Goal: Communication & Community: Answer question/provide support

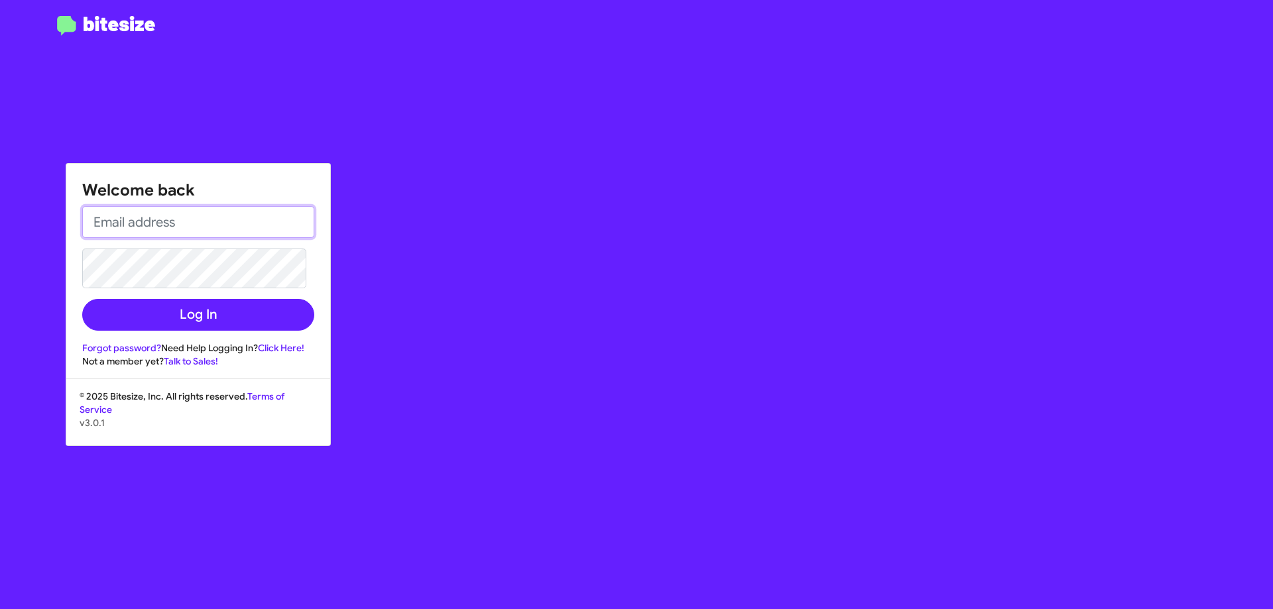
type input "[EMAIL_ADDRESS][DOMAIN_NAME]"
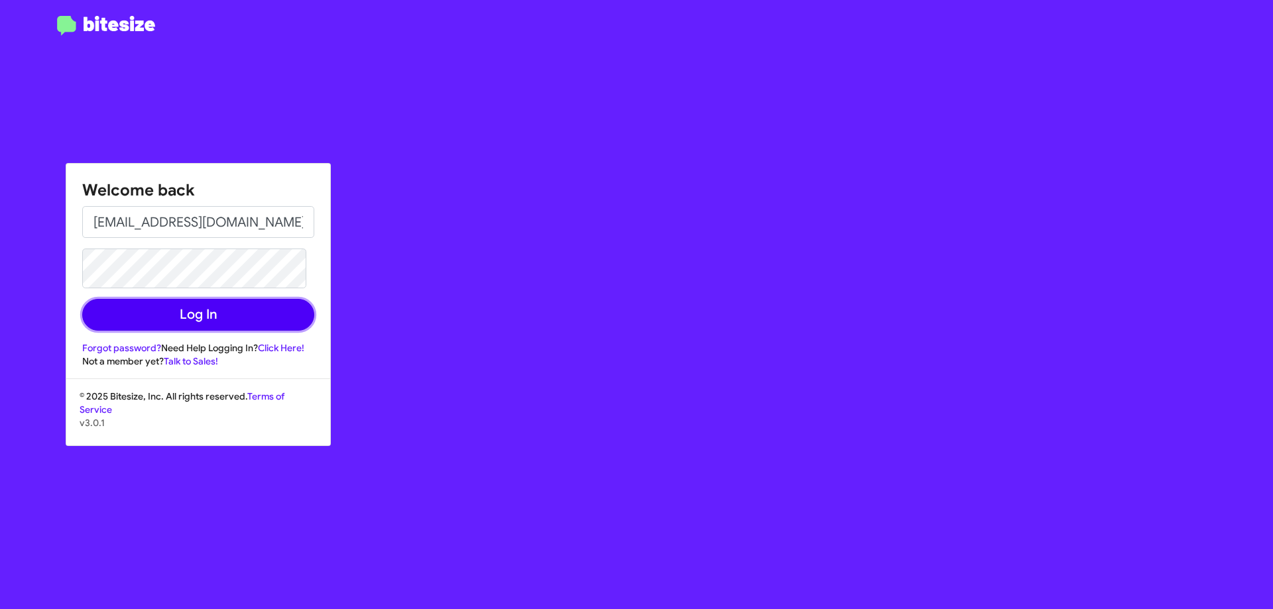
click at [209, 319] on button "Log In" at bounding box center [198, 315] width 232 height 32
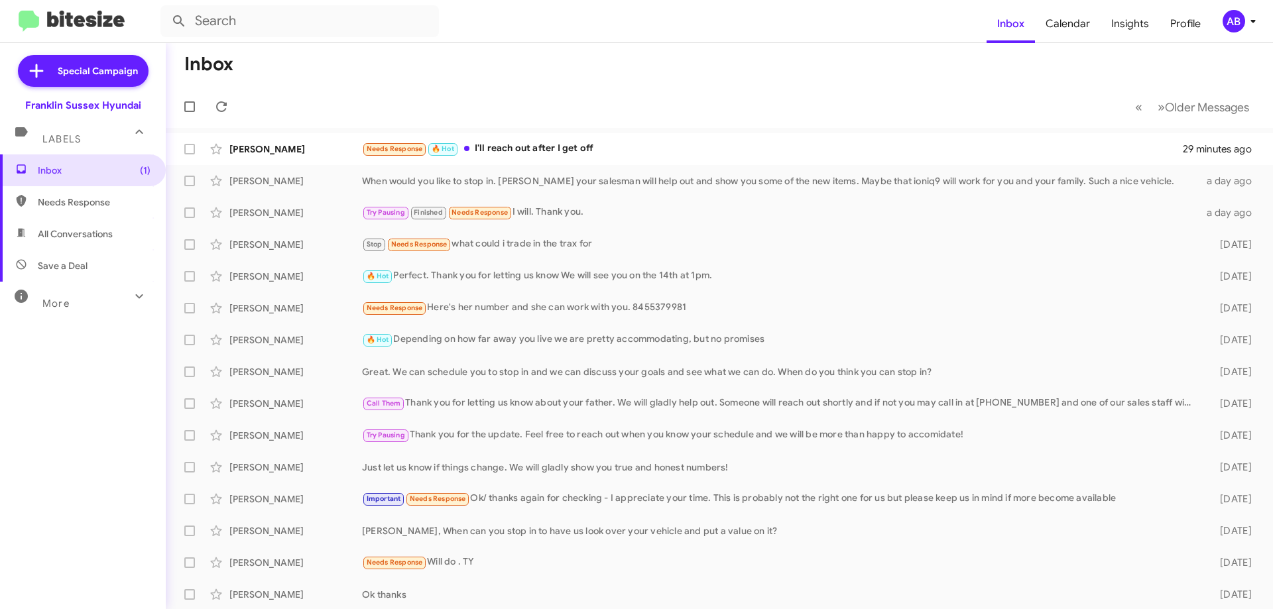
click at [566, 188] on div "[PERSON_NAME] When would you like to stop in. [PERSON_NAME] your salesman will …" at bounding box center [719, 181] width 1086 height 27
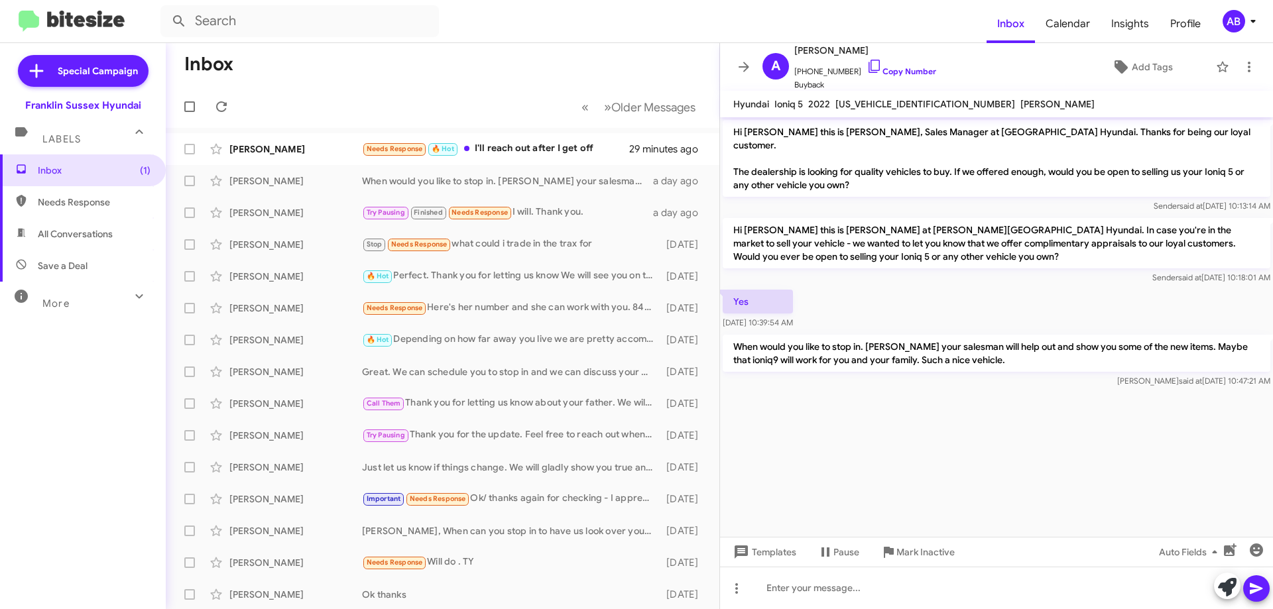
click at [536, 280] on div "🔥 Hot Perfect. Thank you for letting us know We will see you on the 14th at 1pm." at bounding box center [511, 275] width 298 height 15
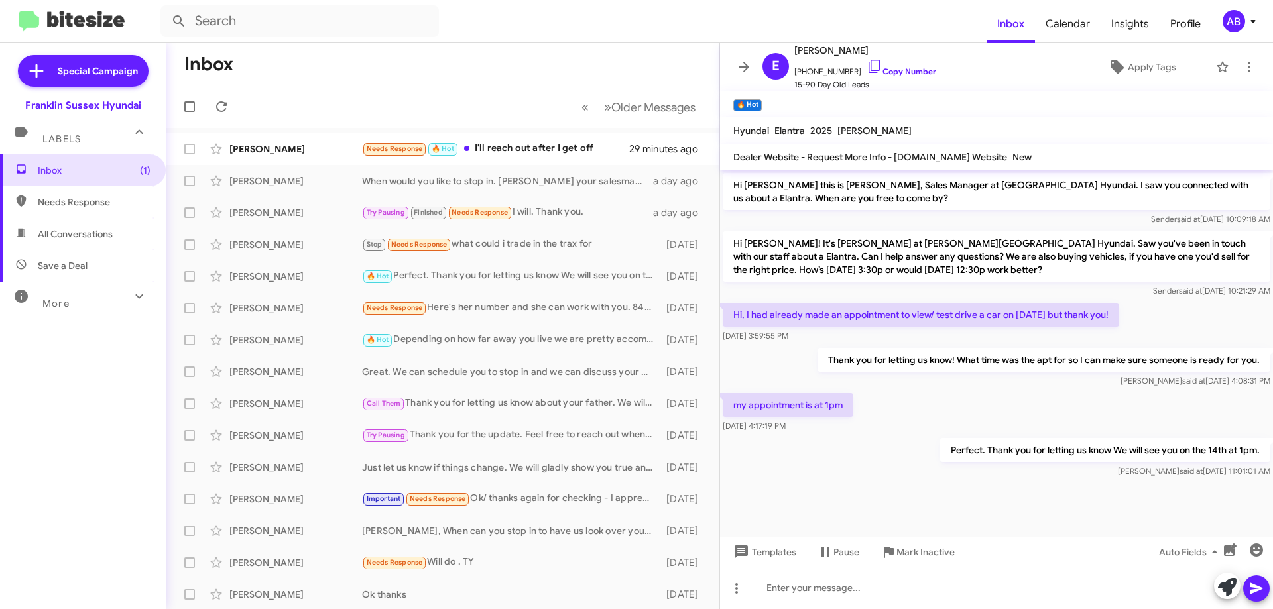
click at [736, 67] on icon at bounding box center [744, 67] width 16 height 16
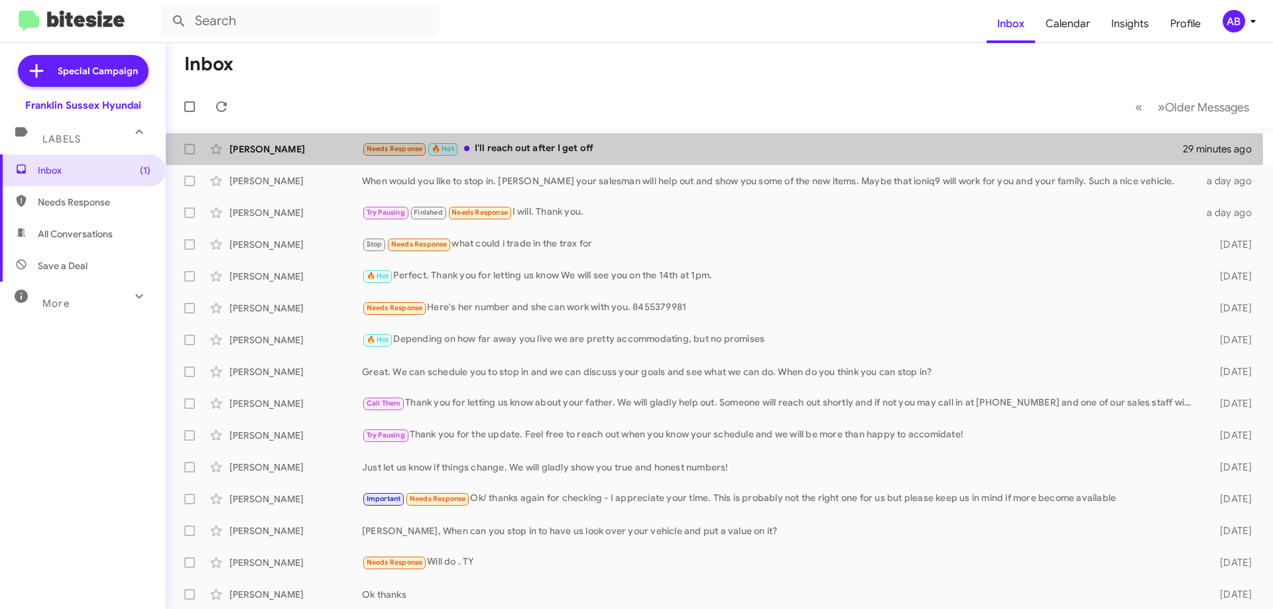
click at [497, 155] on div "Needs Response 🔥 Hot I'll reach out after I get off" at bounding box center [772, 148] width 821 height 15
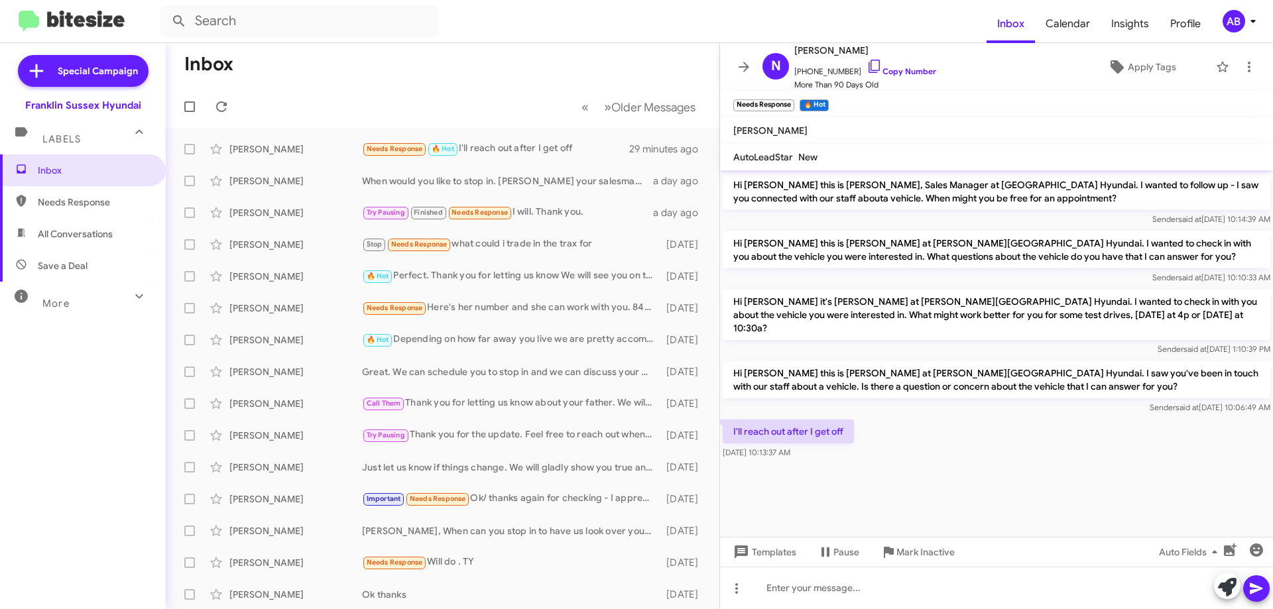
click at [734, 66] on span at bounding box center [743, 67] width 27 height 16
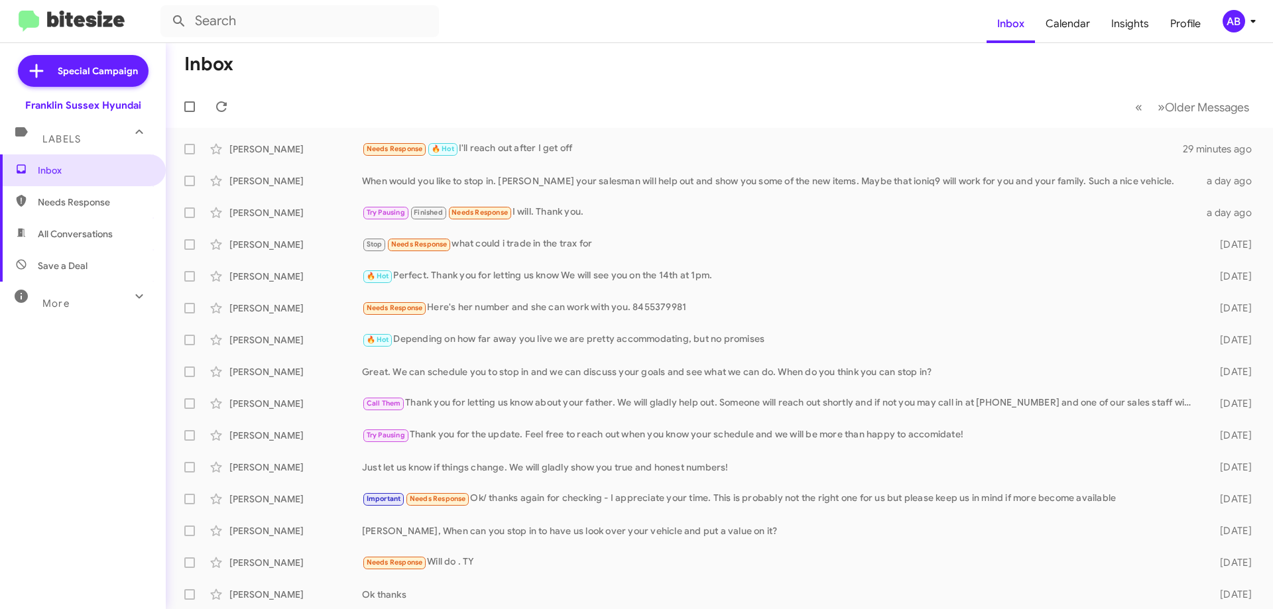
click at [695, 215] on div "Try Pausing Finished Needs Response I will. Thank you." at bounding box center [780, 212] width 836 height 15
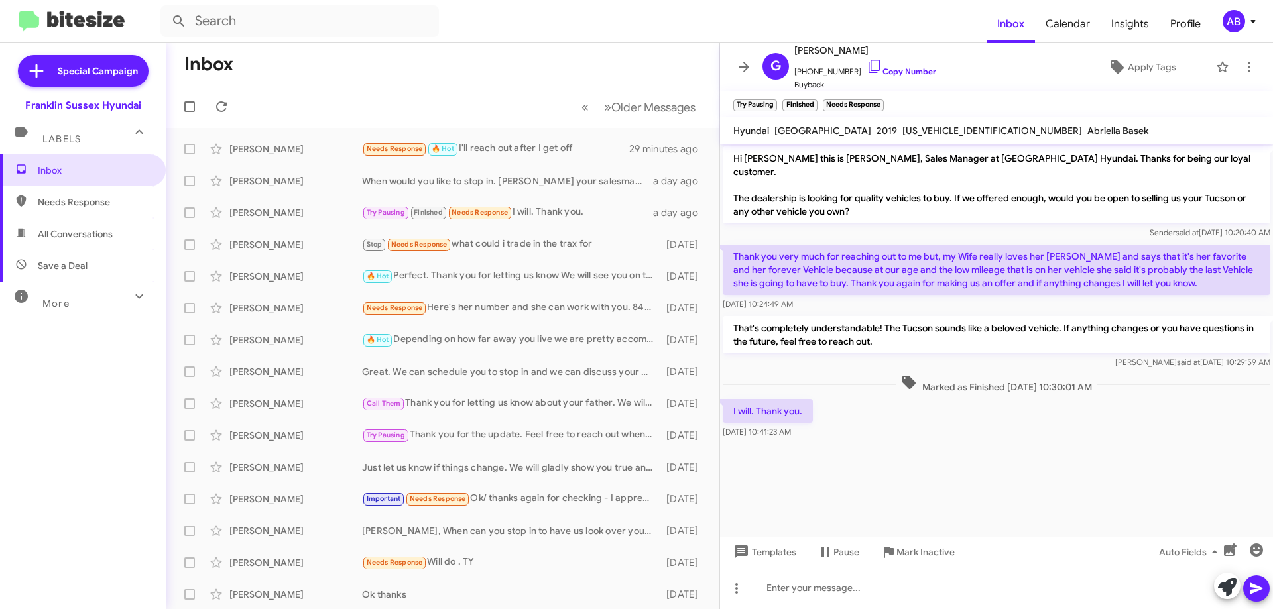
click at [741, 62] on icon at bounding box center [744, 67] width 16 height 16
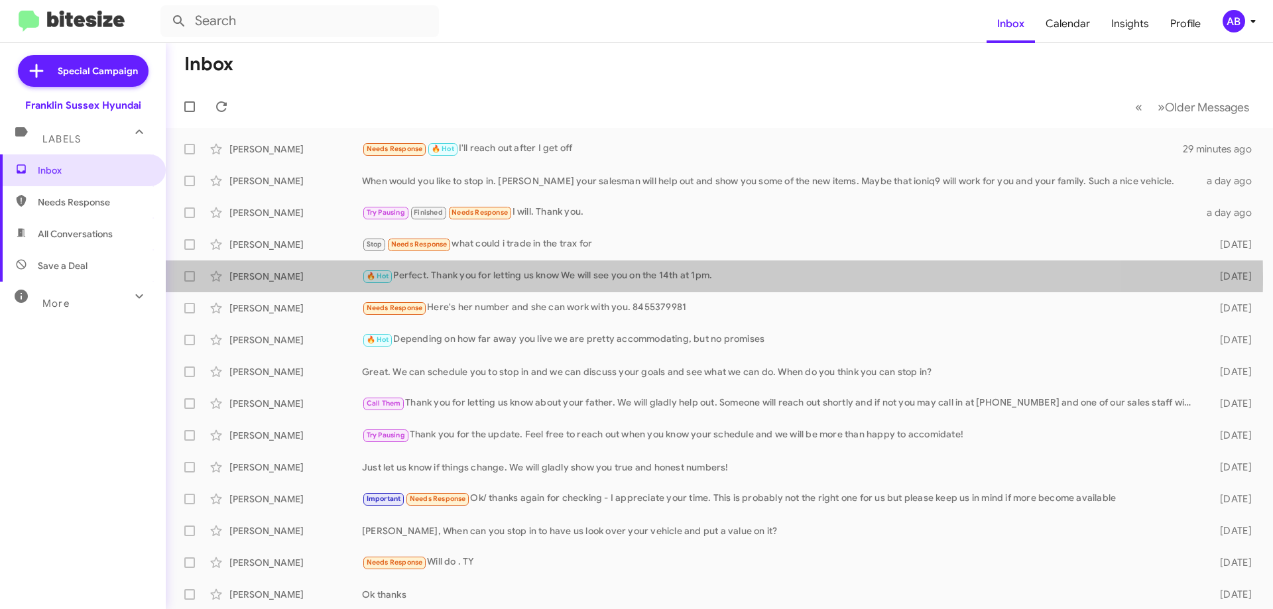
click at [602, 277] on div "🔥 Hot Perfect. Thank you for letting us know We will see you on the 14th at 1pm." at bounding box center [780, 275] width 836 height 15
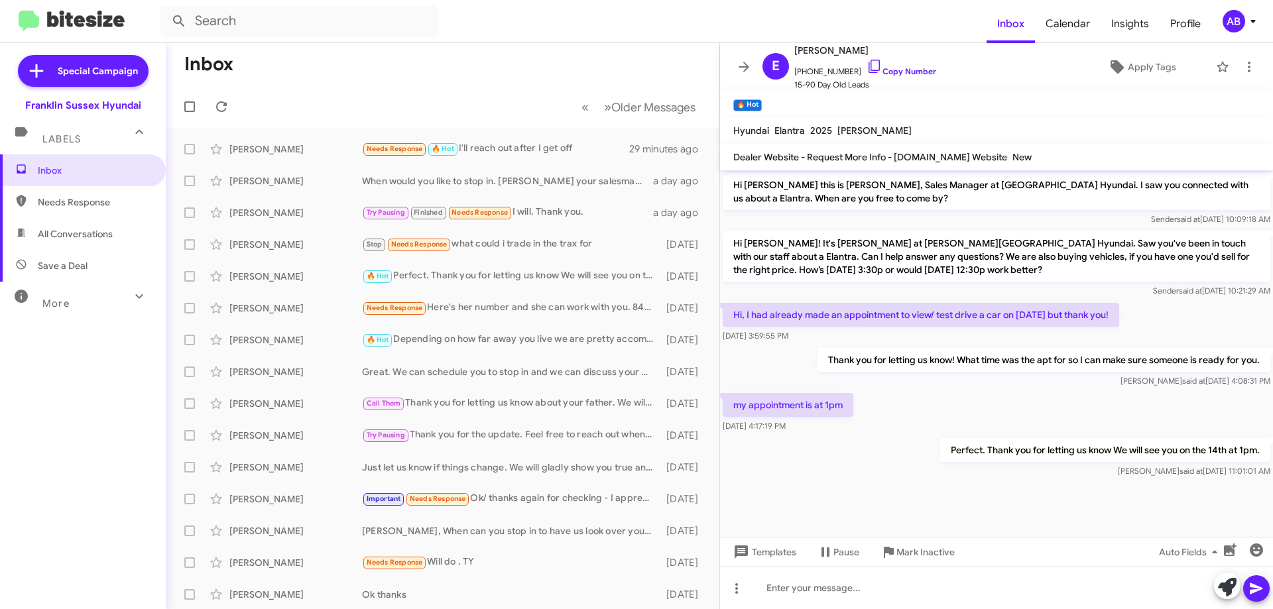
click at [744, 58] on button at bounding box center [743, 67] width 27 height 27
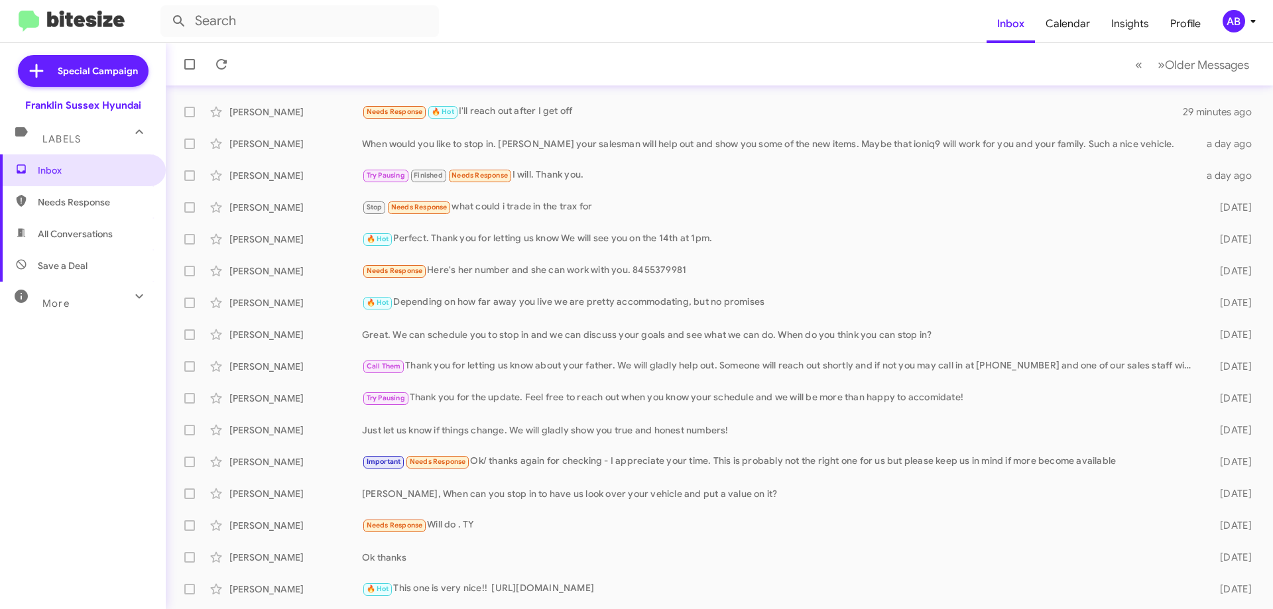
scroll to position [66, 0]
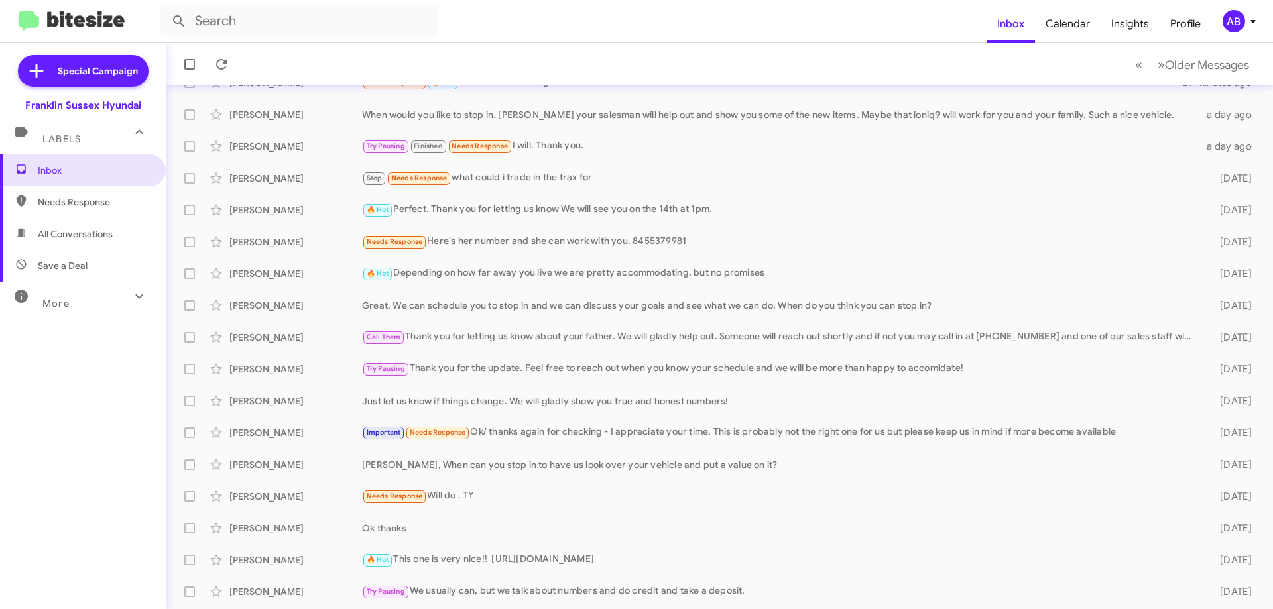
click at [560, 400] on div "Just let us know if things change. We will gladly show you true and honest numb…" at bounding box center [780, 400] width 836 height 13
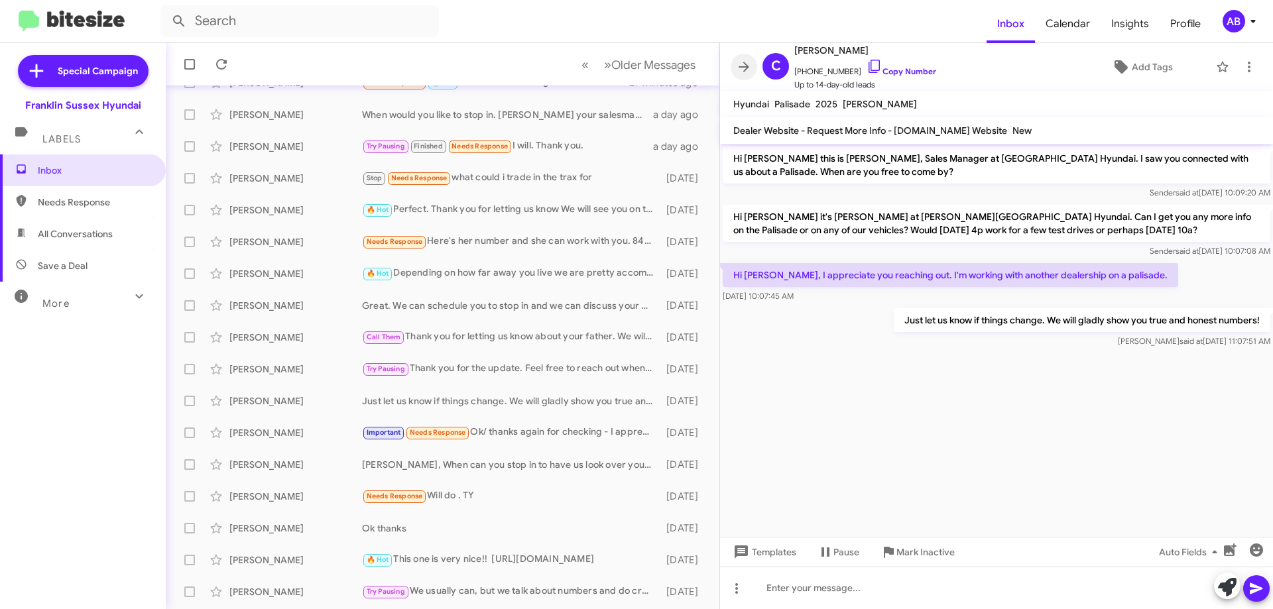
click at [737, 63] on icon at bounding box center [744, 67] width 16 height 16
